Goal: Navigation & Orientation: Find specific page/section

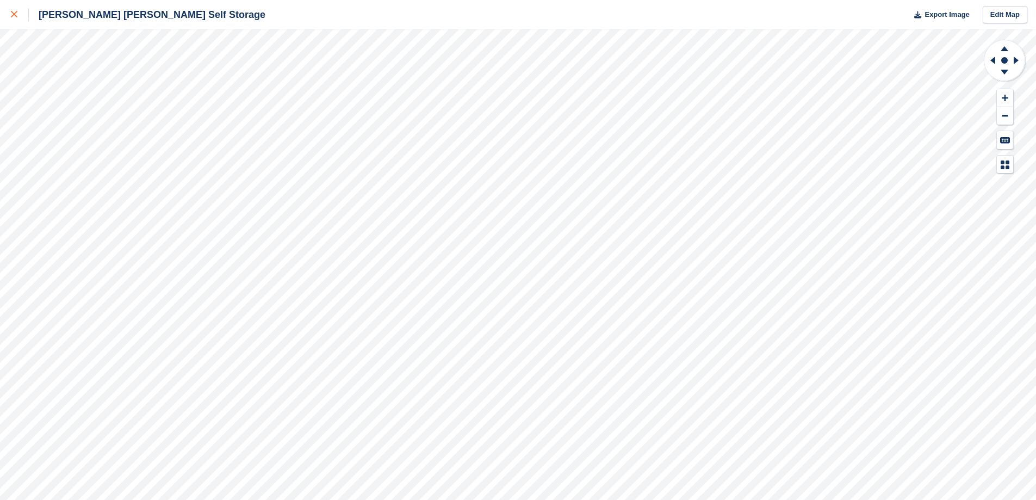
click at [14, 11] on icon at bounding box center [14, 14] width 7 height 7
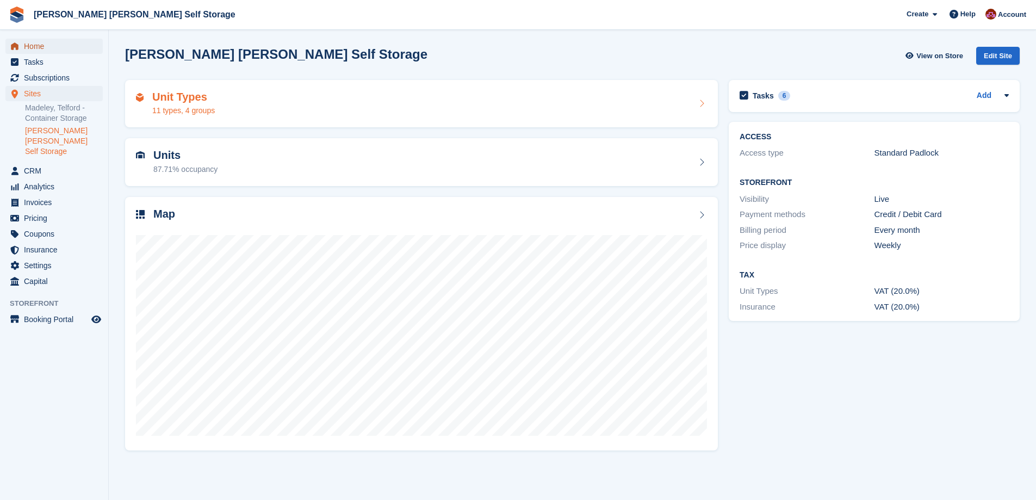
drag, startPoint x: 37, startPoint y: 47, endPoint x: 172, endPoint y: 84, distance: 140.4
click at [36, 47] on span "Home" at bounding box center [56, 46] width 65 height 15
